Goal: Task Accomplishment & Management: Manage account settings

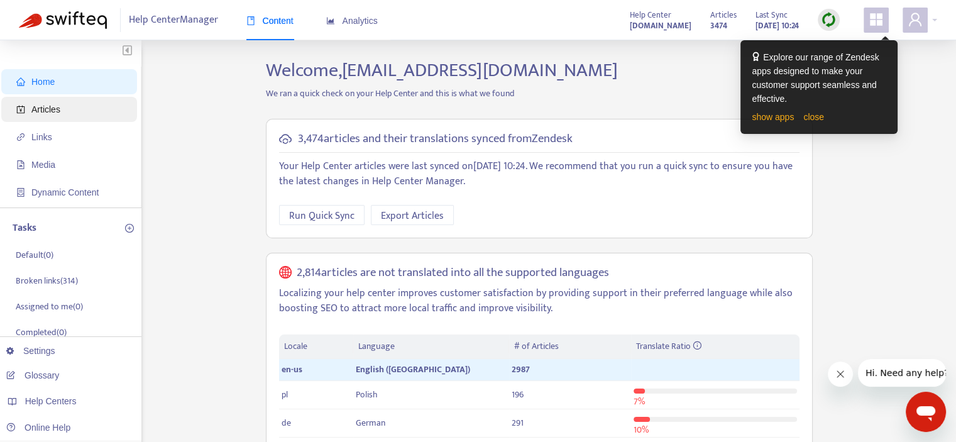
click at [68, 110] on span "Articles" at bounding box center [71, 109] width 111 height 25
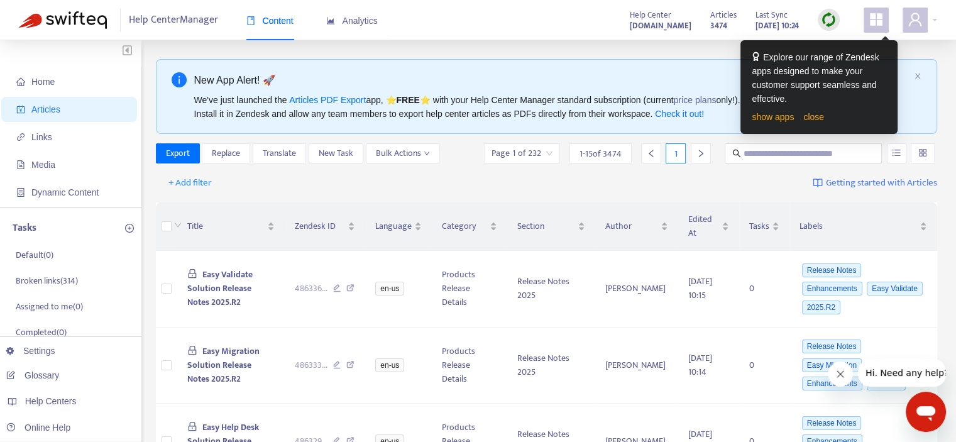
click at [449, 26] on div "Help Center Manager Content Analytics Help Center [DOMAIN_NAME] Articles 3474 L…" at bounding box center [478, 20] width 956 height 40
click at [918, 21] on icon "user" at bounding box center [915, 19] width 13 height 13
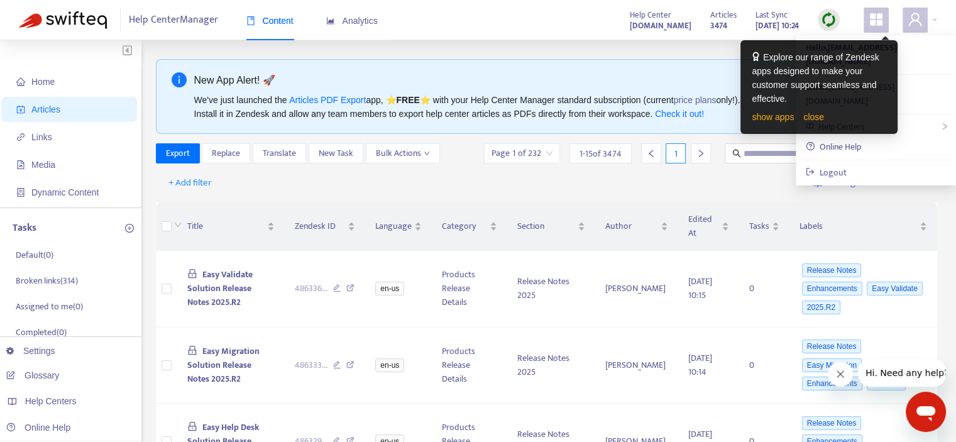
click at [847, 25] on div "Articles 3474 Last Sync [DATE] 10:24" at bounding box center [775, 20] width 148 height 25
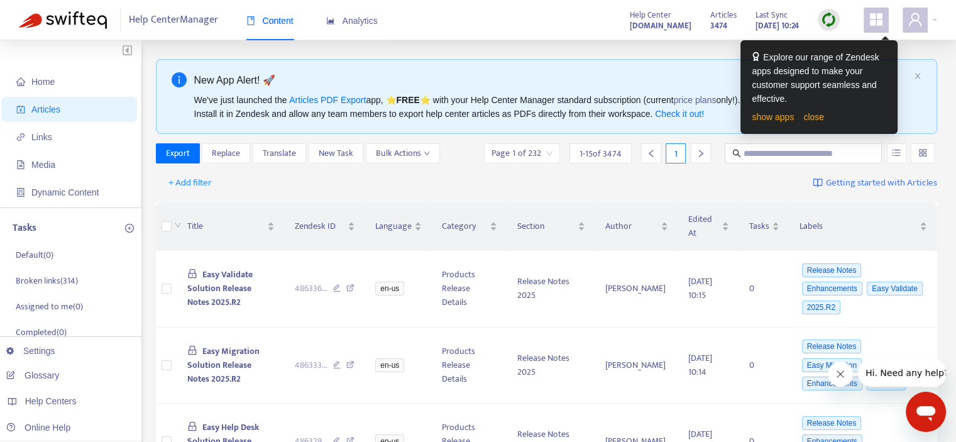
click at [880, 21] on icon "appstore" at bounding box center [876, 19] width 13 height 13
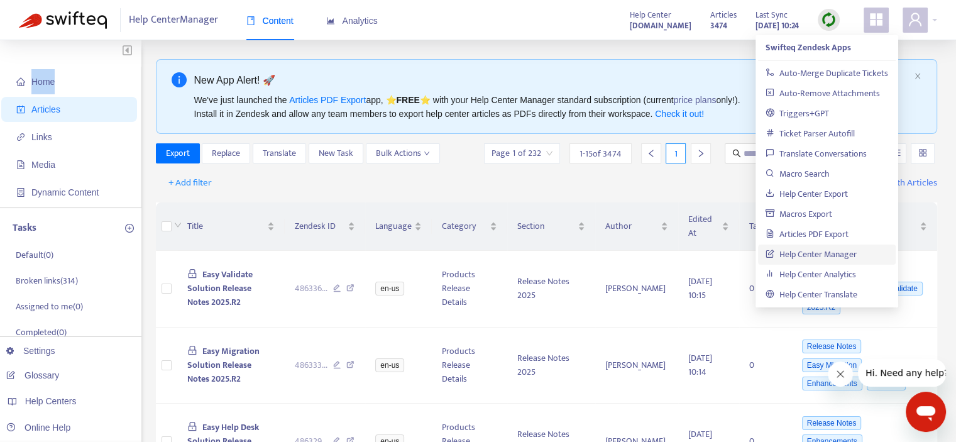
click at [880, 21] on icon "appstore" at bounding box center [876, 19] width 13 height 13
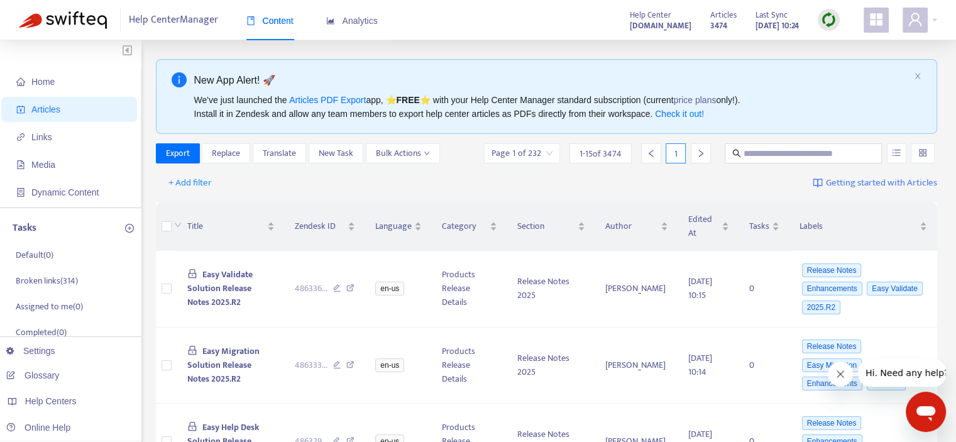
click at [847, 18] on div "Articles 3474 Last Sync [DATE] 10:24" at bounding box center [775, 20] width 148 height 25
click at [906, 20] on span at bounding box center [915, 20] width 25 height 25
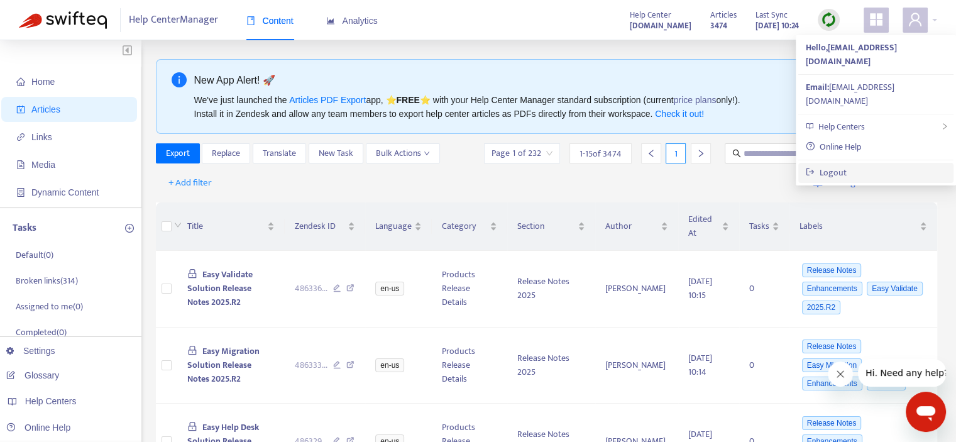
click at [847, 165] on link "Logout" at bounding box center [826, 172] width 41 height 14
